Goal: Transaction & Acquisition: Purchase product/service

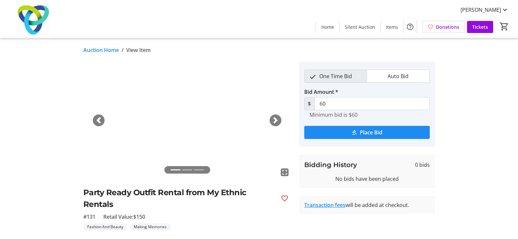
scroll to position [56, 0]
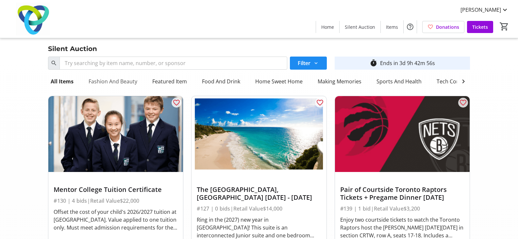
click at [119, 82] on div "Fashion And Beauty" at bounding box center [113, 81] width 54 height 13
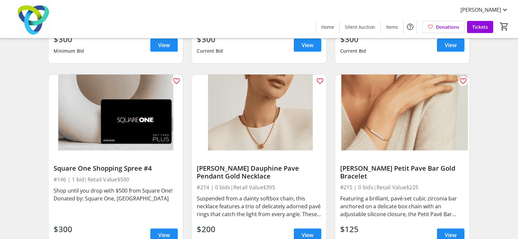
scroll to position [588, 0]
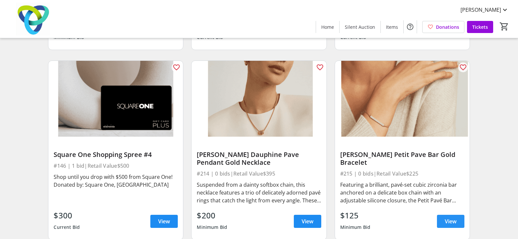
click at [450, 224] on span "View" at bounding box center [451, 221] width 12 height 8
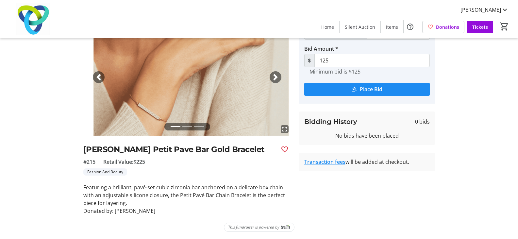
scroll to position [44, 0]
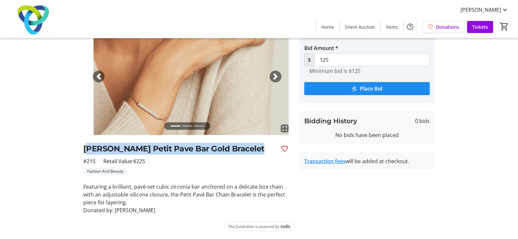
drag, startPoint x: 87, startPoint y: 149, endPoint x: 260, endPoint y: 143, distance: 173.6
click at [260, 143] on h2 "Dean Davidson Petit Pave Bar Gold Bracelet" at bounding box center [179, 149] width 192 height 12
copy h2 "ean Davidson Petit Pave Bar Gold Bracelet"
